Goal: Task Accomplishment & Management: Use online tool/utility

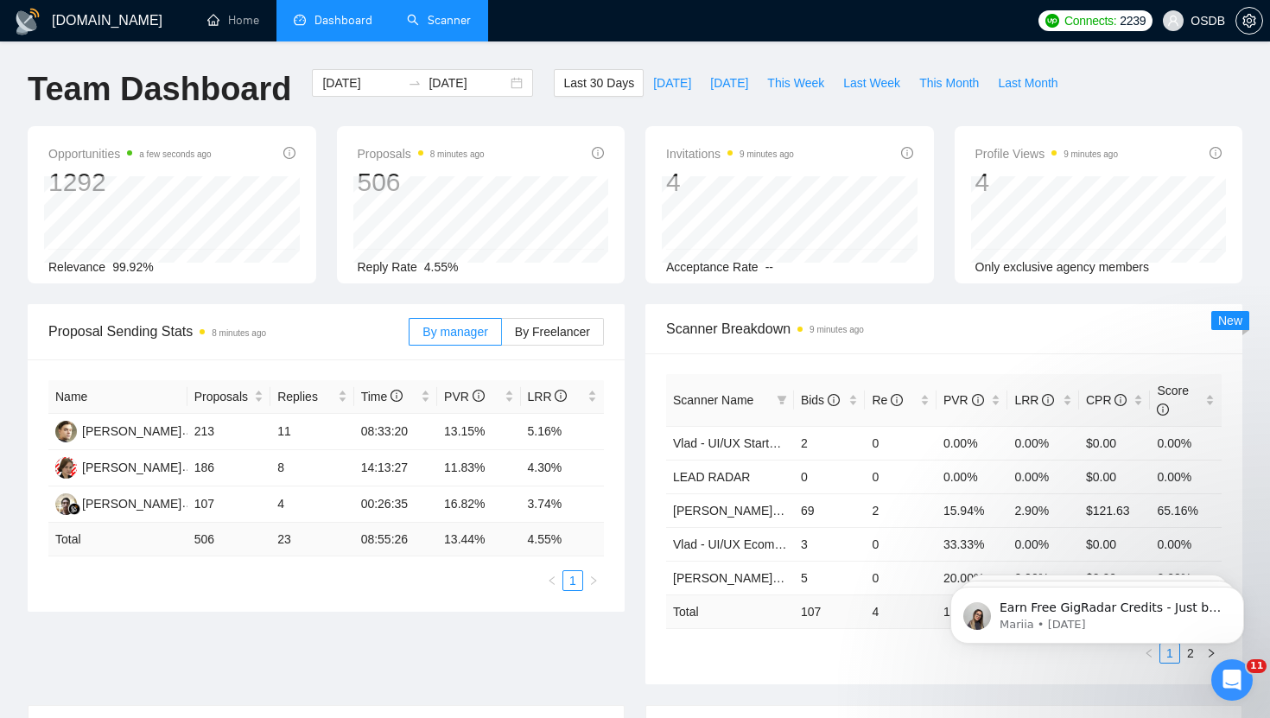
click at [461, 28] on link "Scanner" at bounding box center [439, 20] width 64 height 15
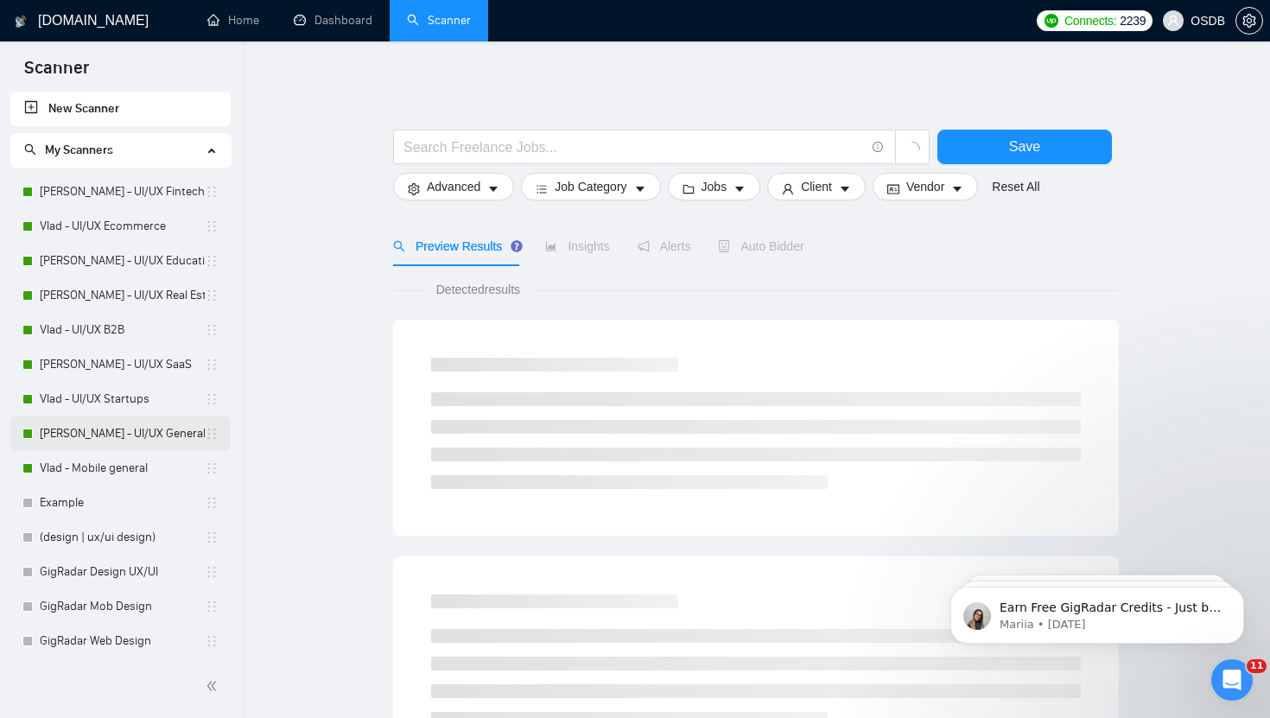
click at [162, 432] on link "[PERSON_NAME] - UI/UX General" at bounding box center [122, 434] width 165 height 35
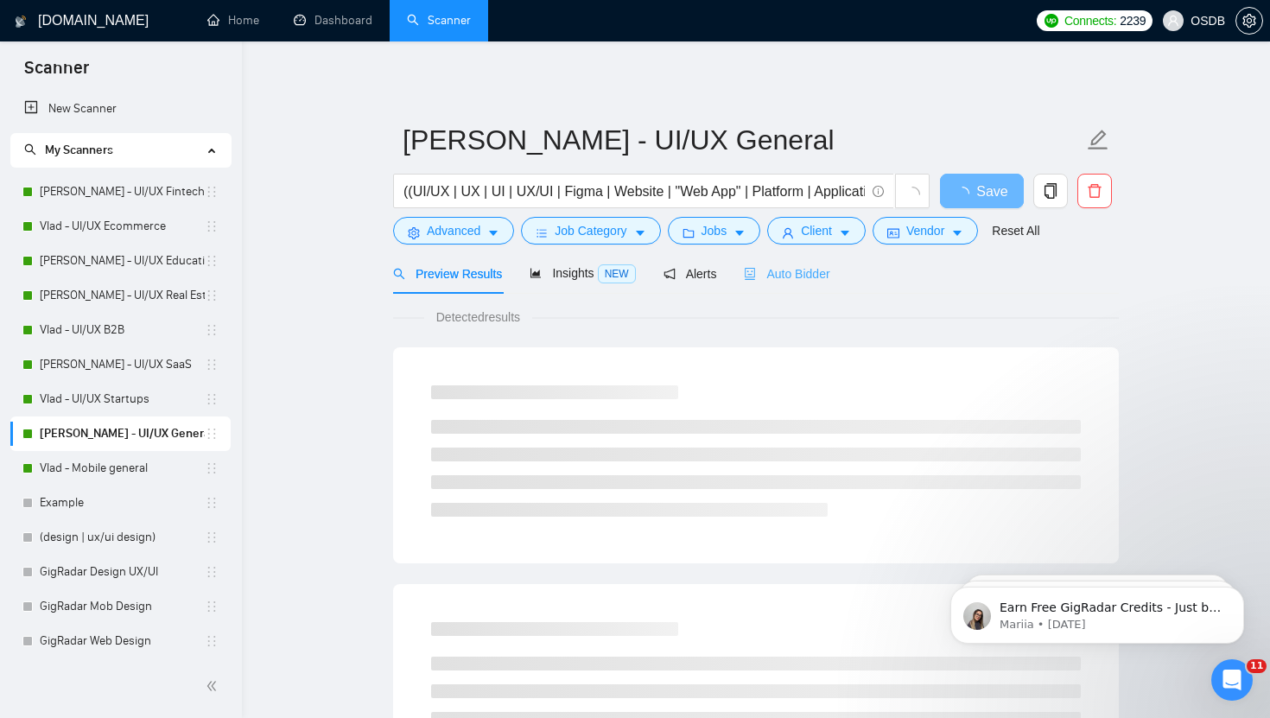
click at [795, 262] on div "Auto Bidder" at bounding box center [787, 273] width 86 height 41
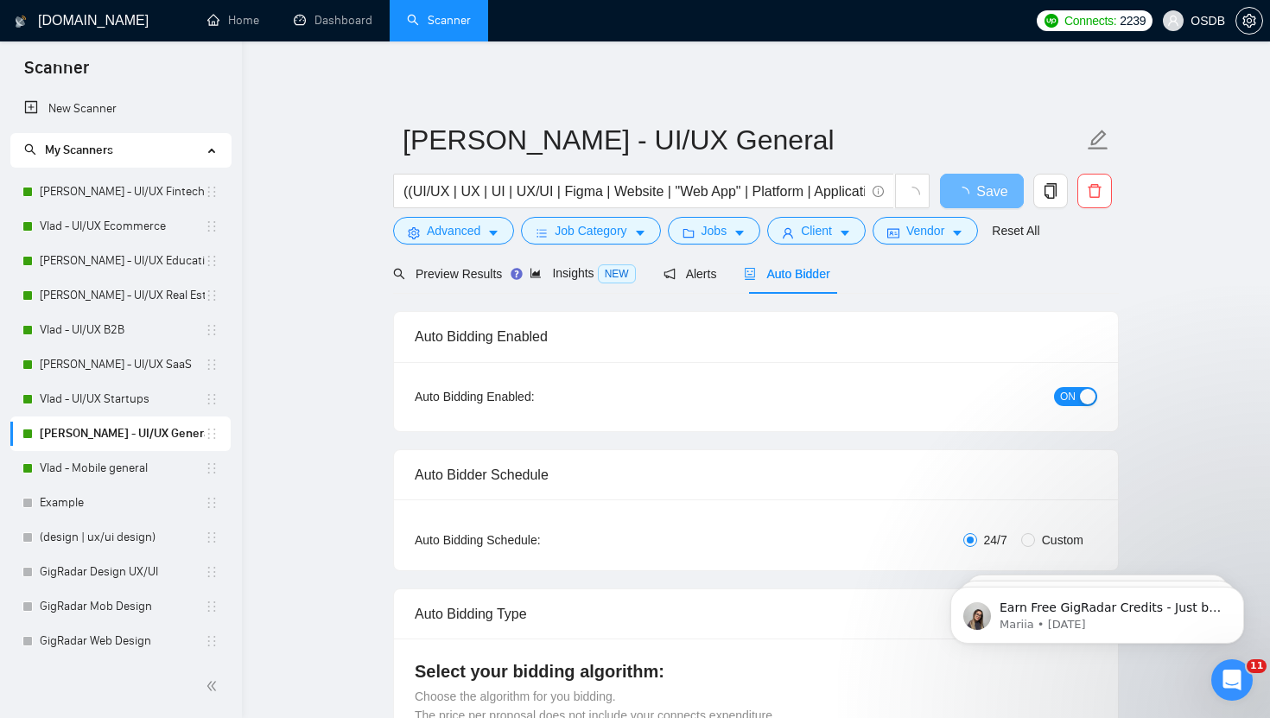
click at [1066, 395] on span "ON" at bounding box center [1068, 396] width 16 height 19
click at [952, 184] on button "Save" at bounding box center [982, 191] width 84 height 35
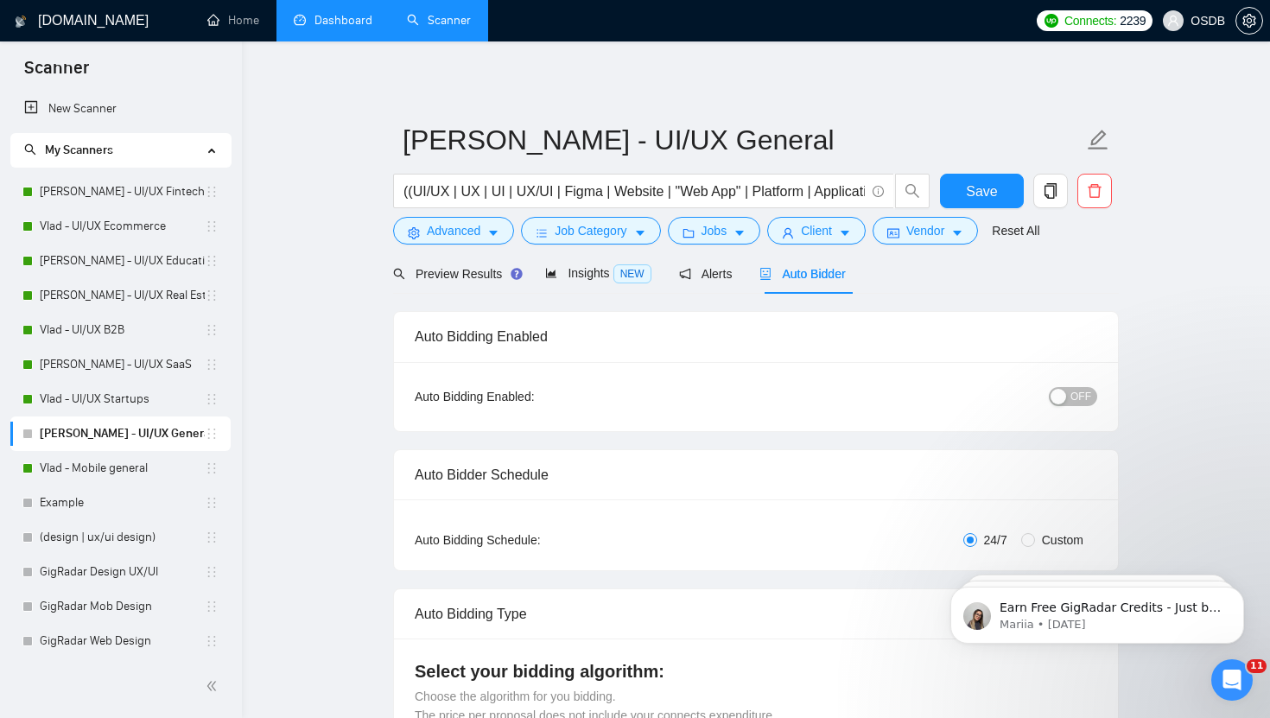
click at [316, 20] on link "Dashboard" at bounding box center [333, 20] width 79 height 15
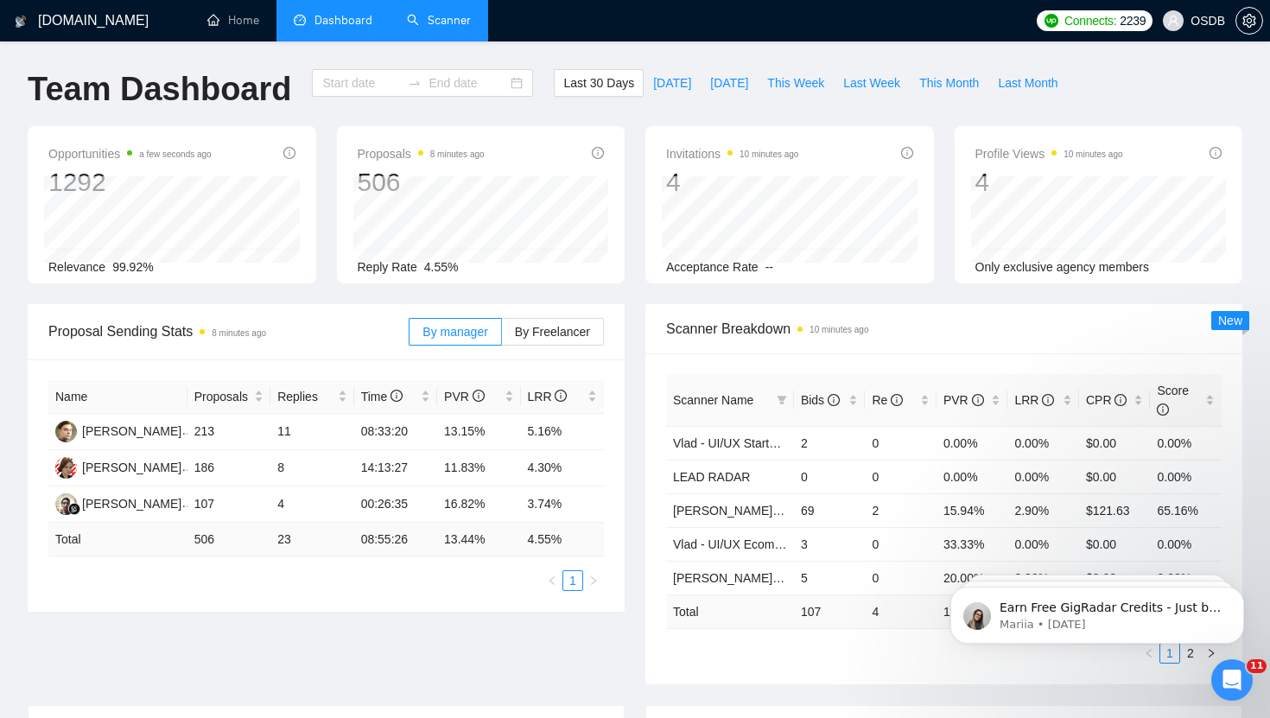
type input "[DATE]"
click at [965, 84] on span "This Month" at bounding box center [949, 82] width 60 height 19
type input "[DATE]"
